Goal: Check status: Check status

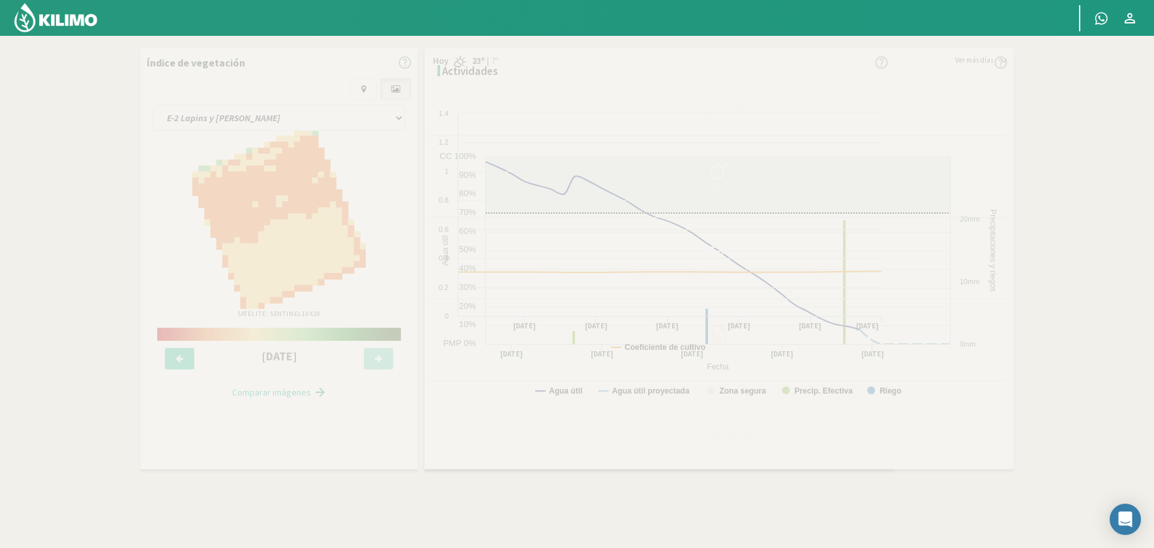
select select "57: Object"
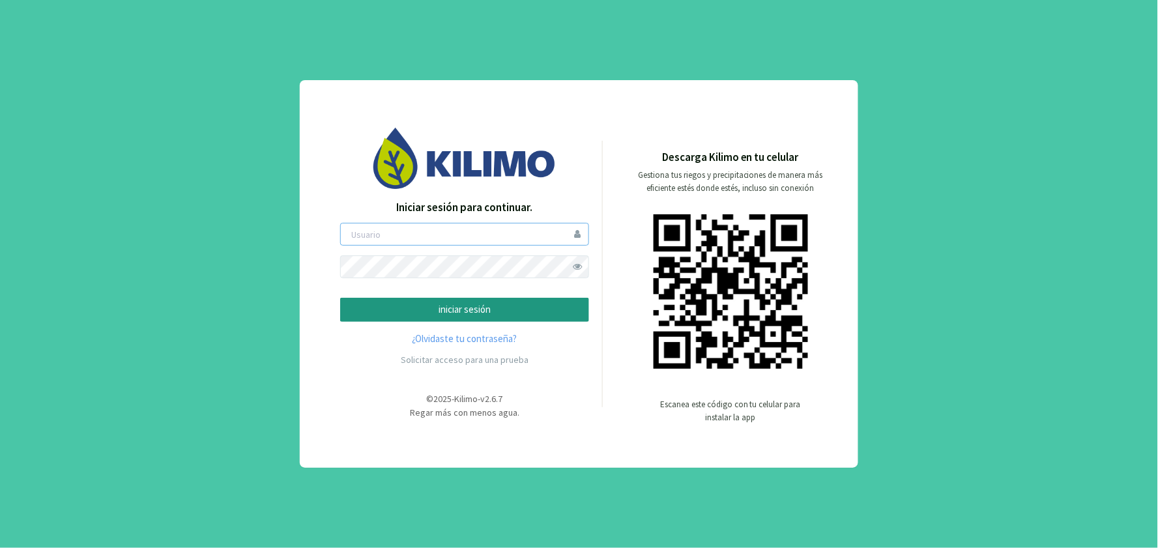
type input "hholch"
click at [435, 308] on p "iniciar sesión" at bounding box center [464, 309] width 227 height 15
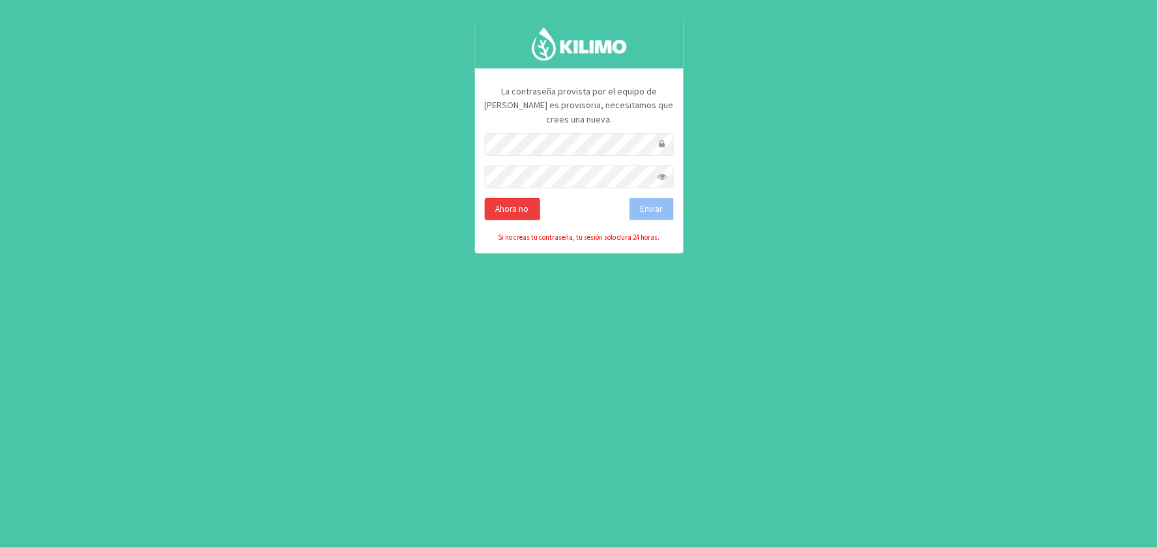
click at [509, 198] on div "Ahora no" at bounding box center [512, 209] width 55 height 22
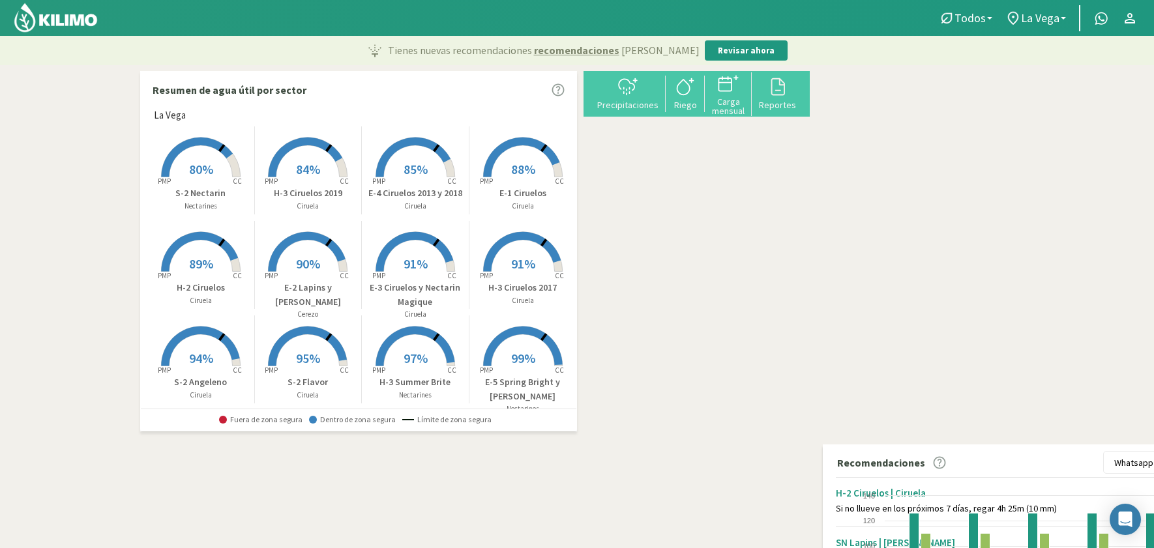
click at [203, 171] on span "80%" at bounding box center [201, 169] width 24 height 16
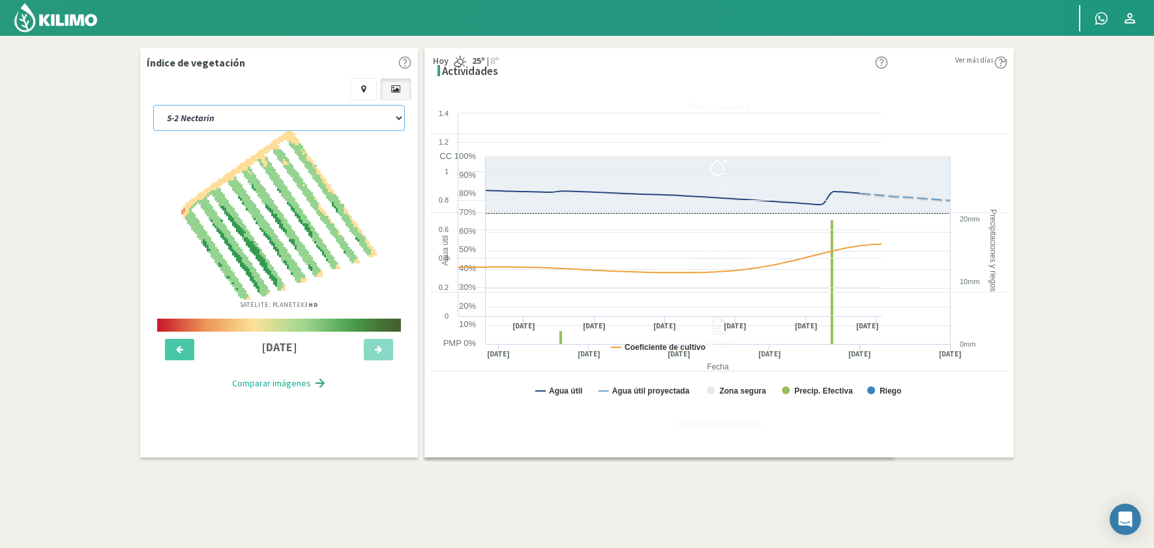
click at [277, 113] on select "E-1 Ciruelos E-2 Lapins y Santina E-3 Ciruelos y Nectarin Magique E-4 Ciruelos …" at bounding box center [279, 118] width 252 height 26
click at [153, 105] on select "E-1 Ciruelos E-2 Lapins y Santina E-3 Ciruelos y Nectarin Magique E-4 Ciruelos …" at bounding box center [279, 118] width 252 height 26
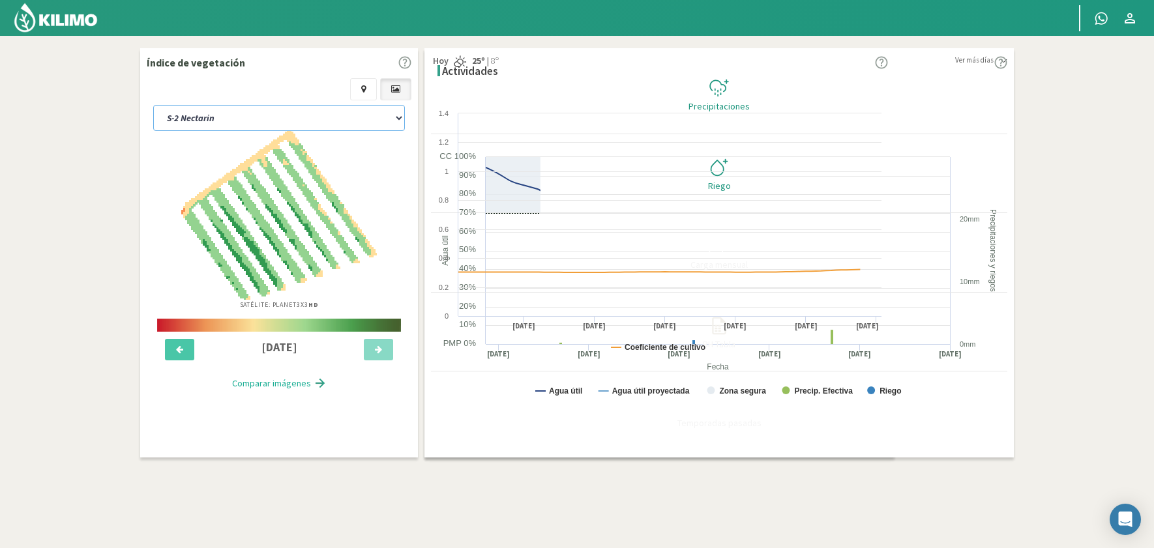
select select "15: Object"
